Goal: Check status: Check status

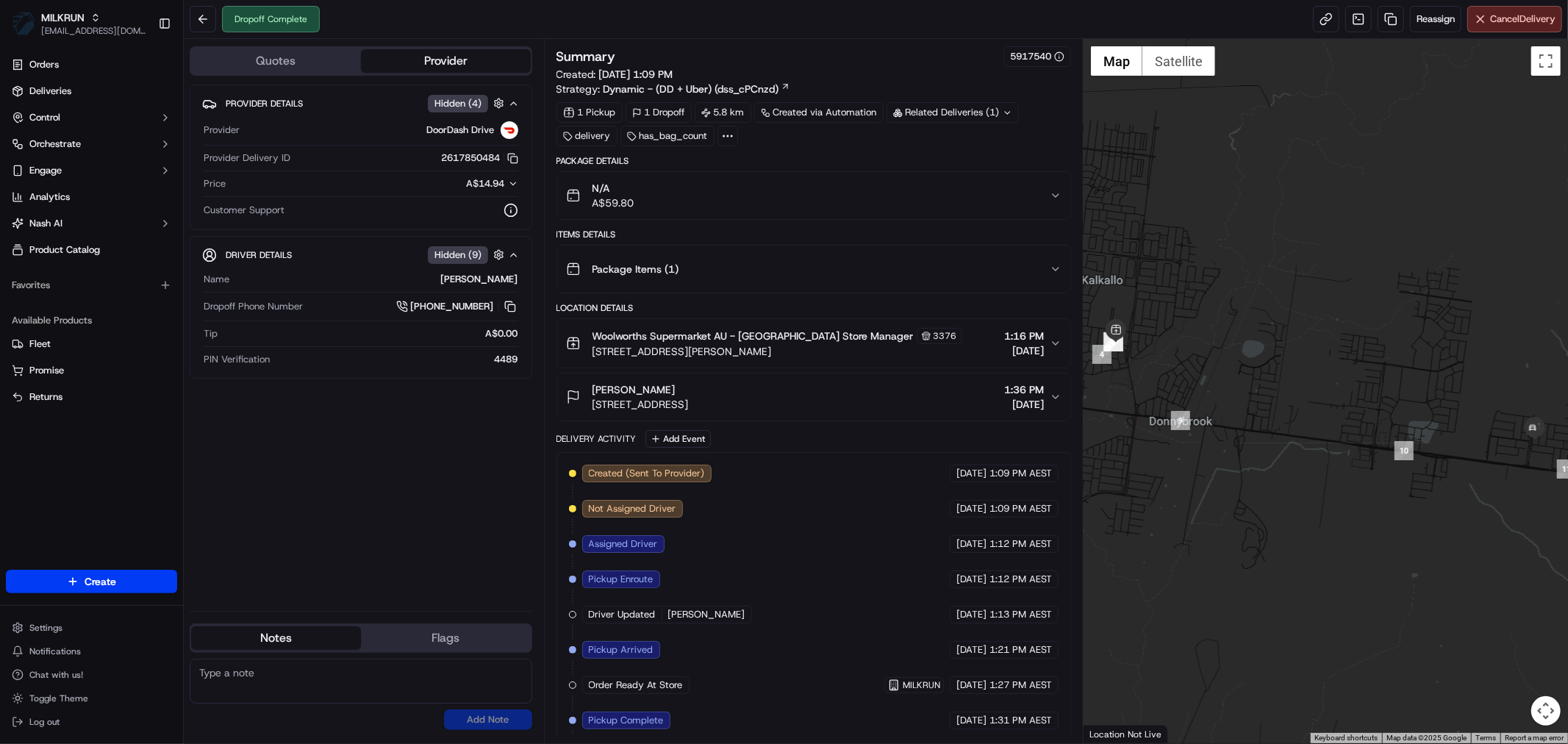
click at [1057, 192] on icon "button" at bounding box center [1056, 195] width 12 height 12
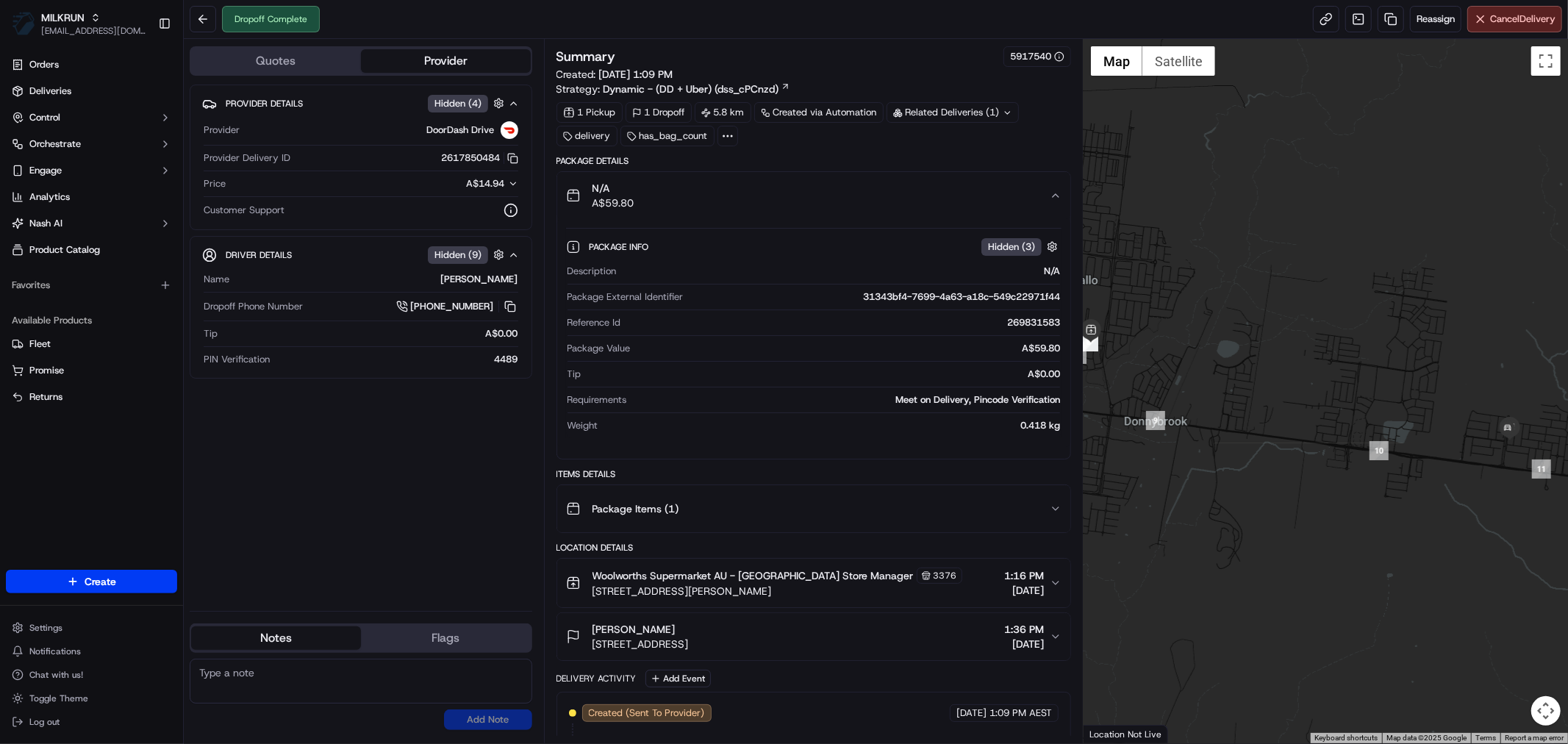
drag, startPoint x: 1489, startPoint y: 554, endPoint x: 1404, endPoint y: 551, distance: 85.1
click at [1404, 551] on div at bounding box center [1326, 391] width 484 height 704
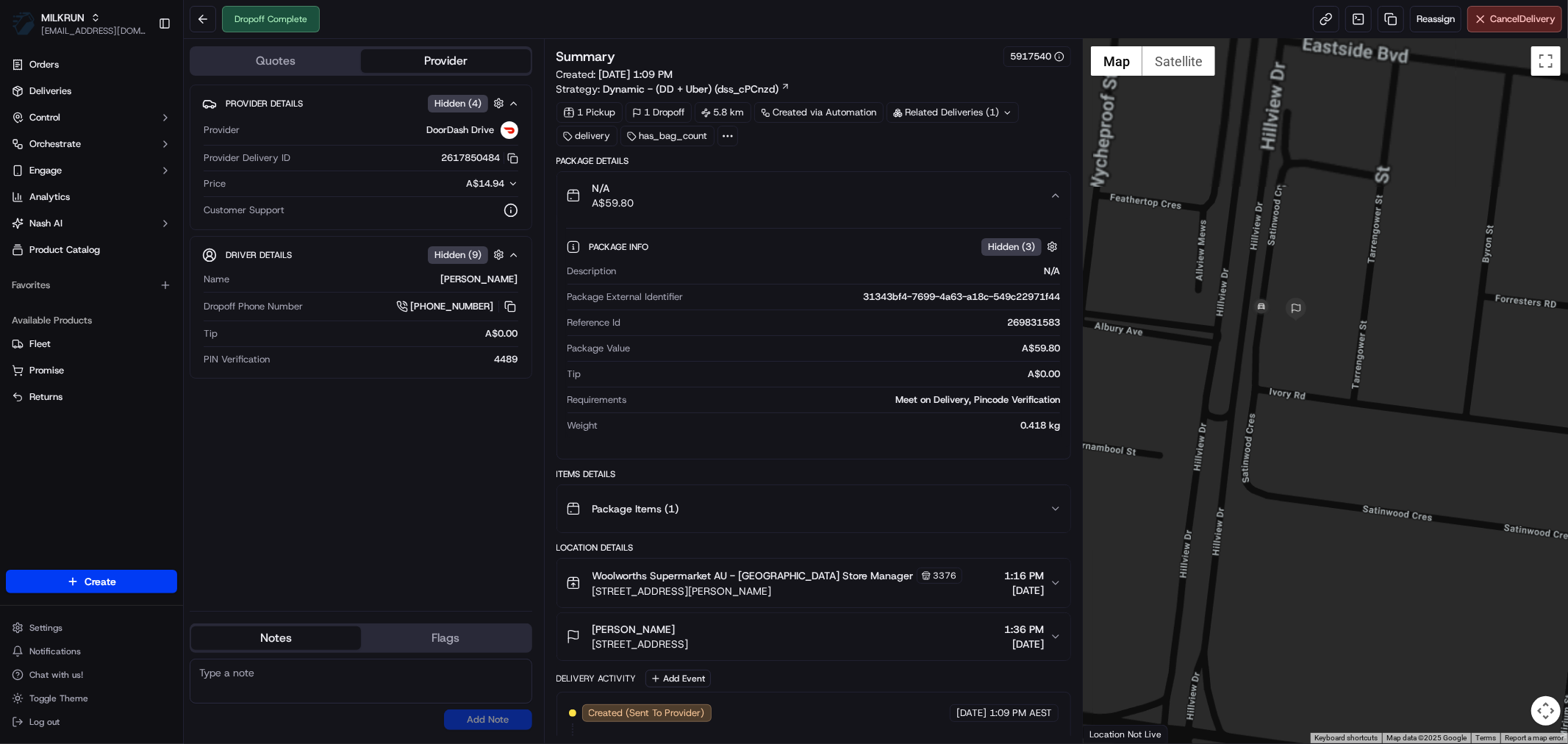
drag, startPoint x: 1405, startPoint y: 225, endPoint x: 1308, endPoint y: 447, distance: 242.3
click at [1308, 447] on div at bounding box center [1326, 391] width 484 height 704
